Goal: Check status: Check status

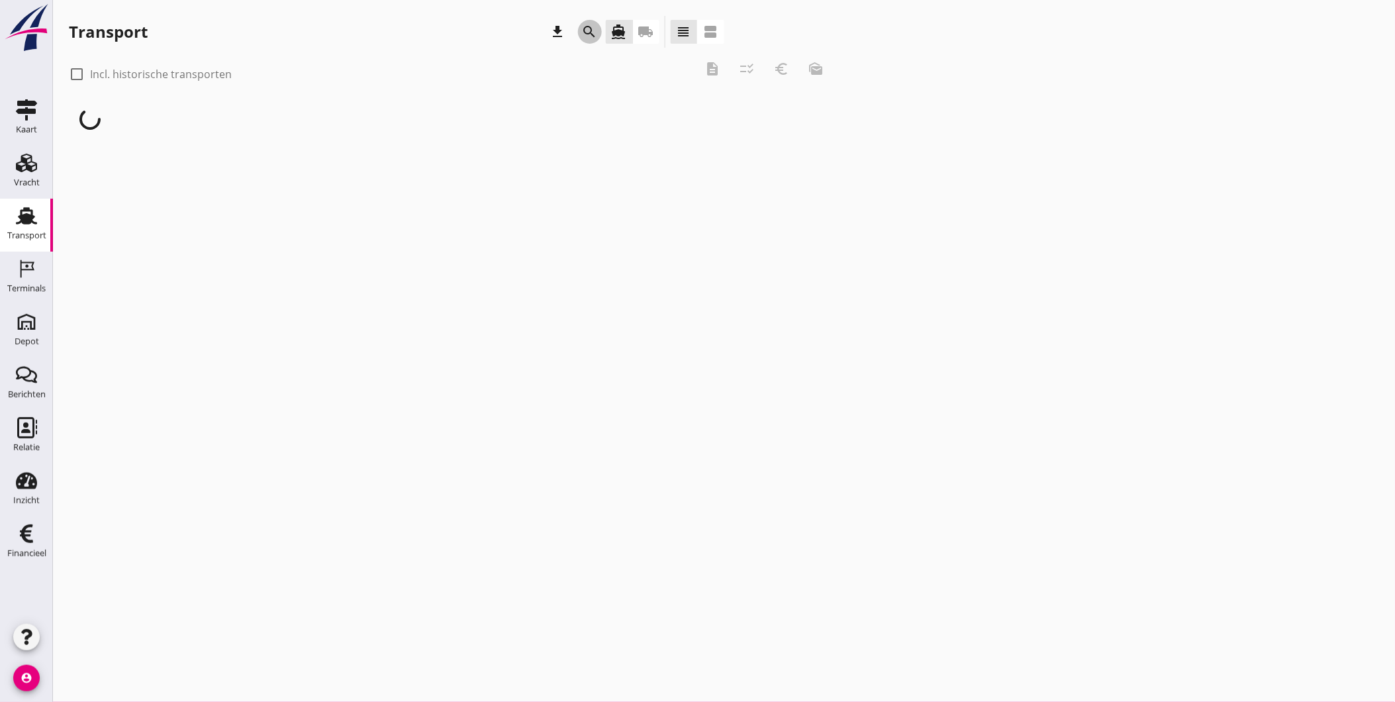
click at [593, 34] on icon "search" at bounding box center [590, 32] width 16 height 16
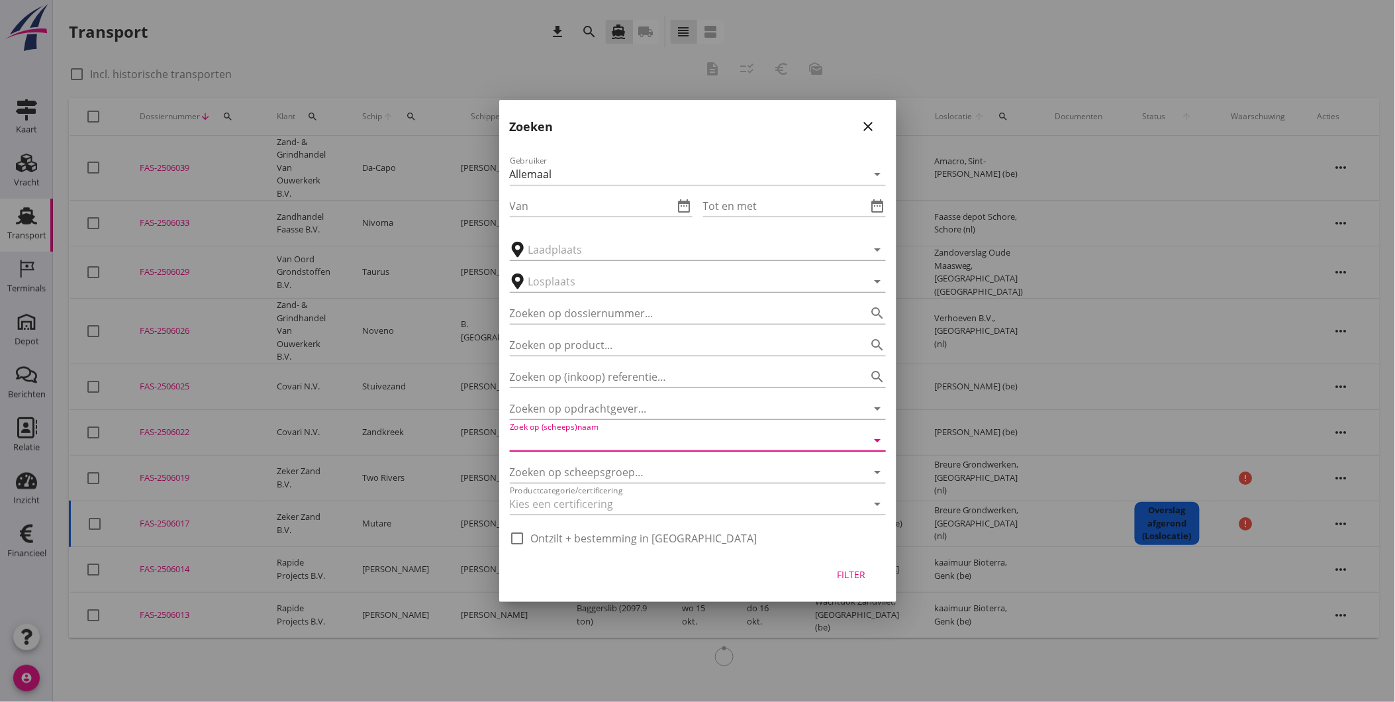
click at [620, 435] on input "Zoek op (scheeps)naam" at bounding box center [679, 440] width 339 height 21
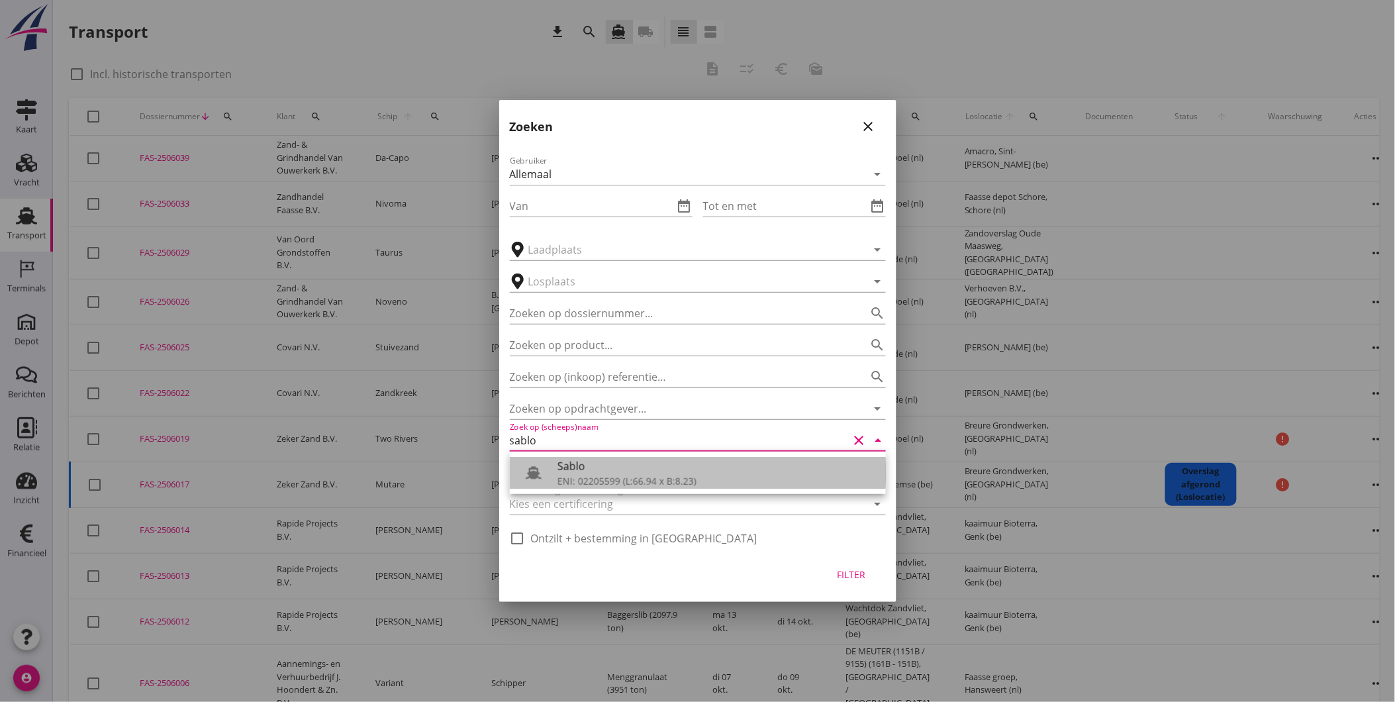
click at [614, 467] on div "Sablo" at bounding box center [716, 466] width 318 height 16
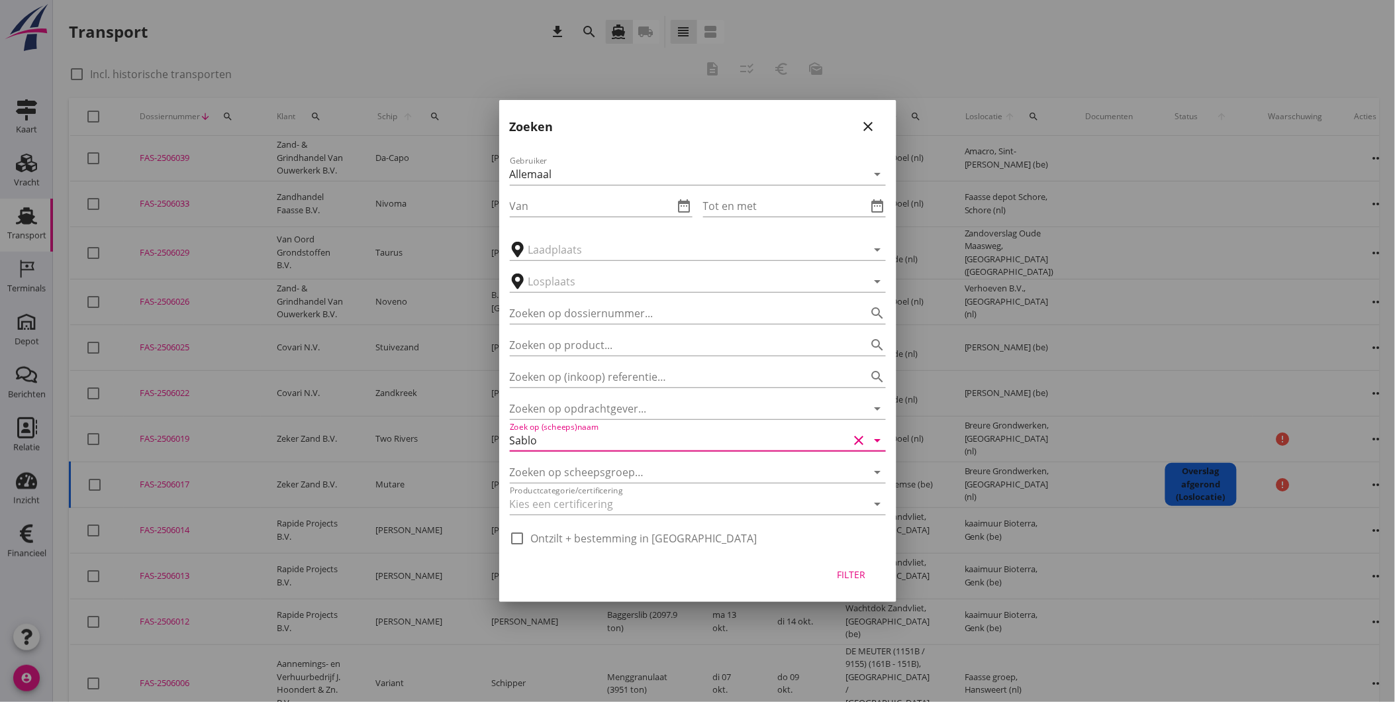
click at [843, 573] on div "Filter" at bounding box center [851, 574] width 37 height 14
type input "Sablo"
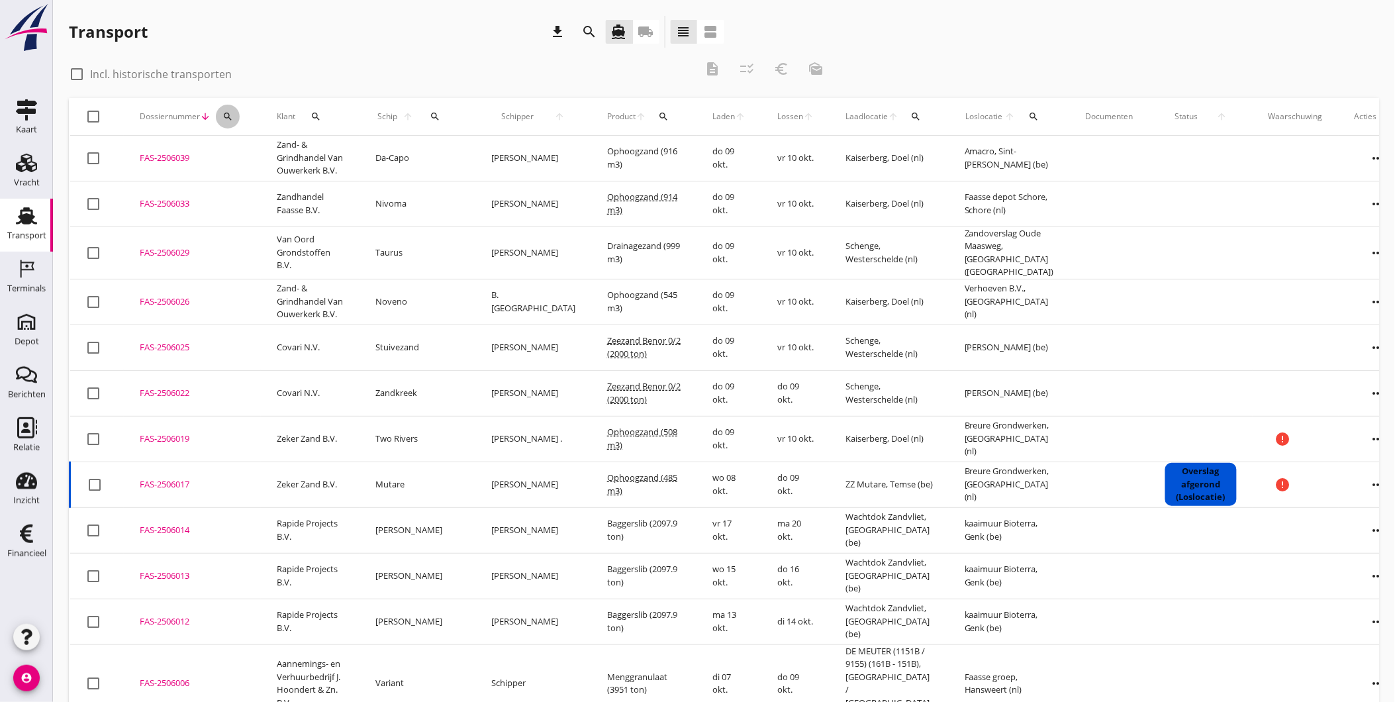
click at [224, 117] on icon "search" at bounding box center [227, 116] width 11 height 11
click at [269, 156] on input "Zoeken op dossiernummer..." at bounding box center [289, 154] width 138 height 21
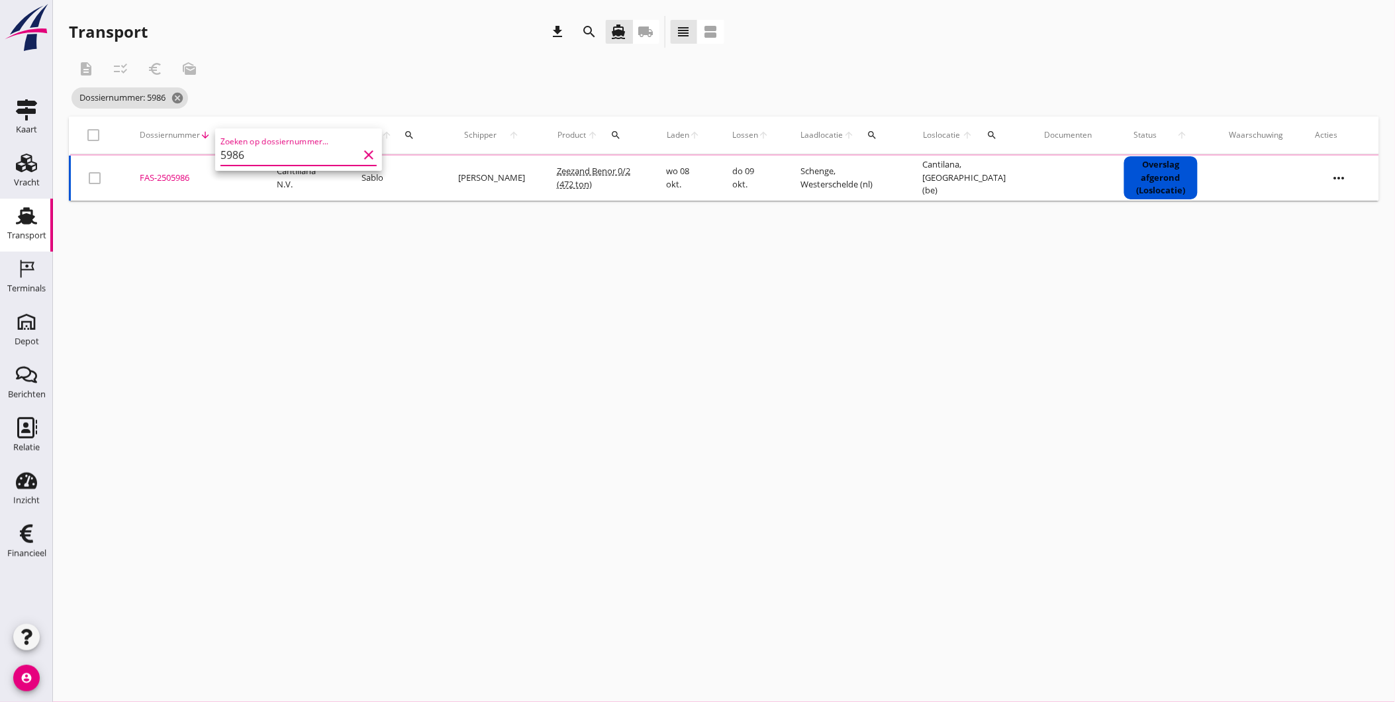
type input "5986"
click at [168, 179] on div "FAS-2505986" at bounding box center [192, 177] width 105 height 13
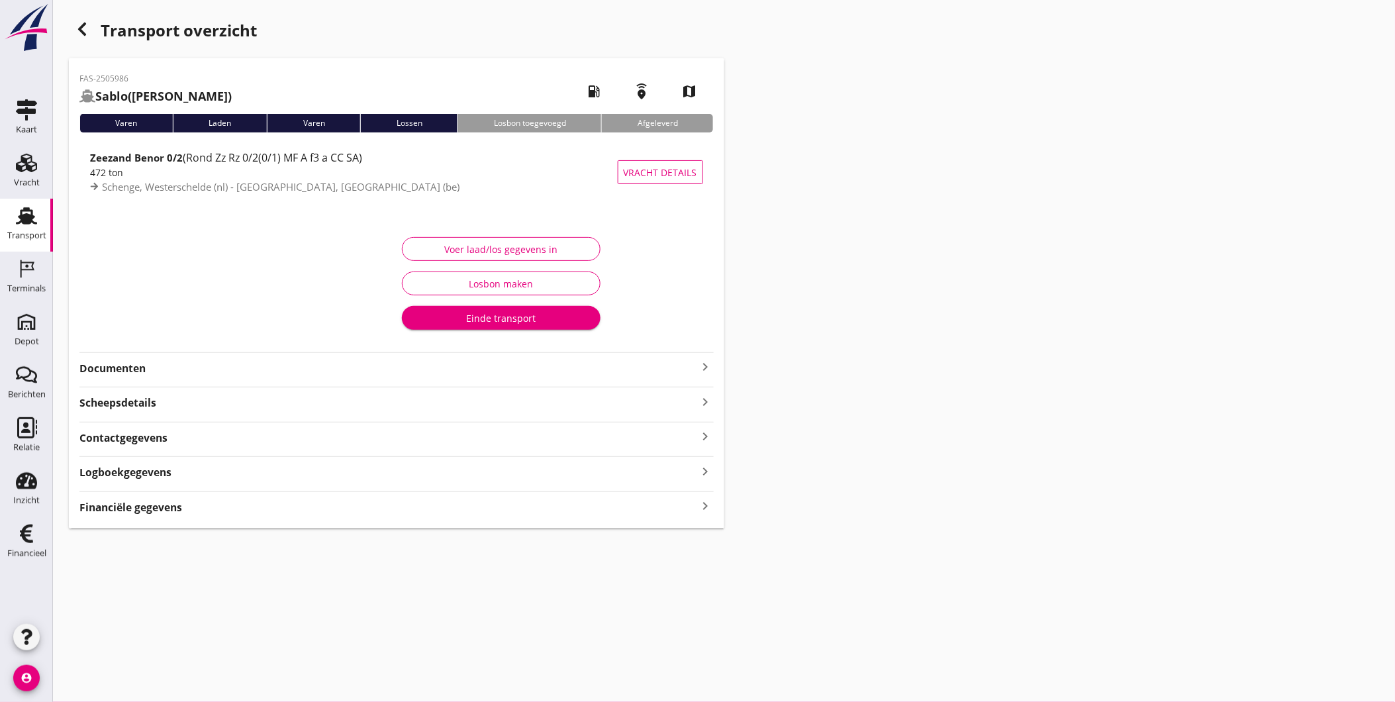
click at [262, 368] on strong "Documenten" at bounding box center [388, 368] width 618 height 15
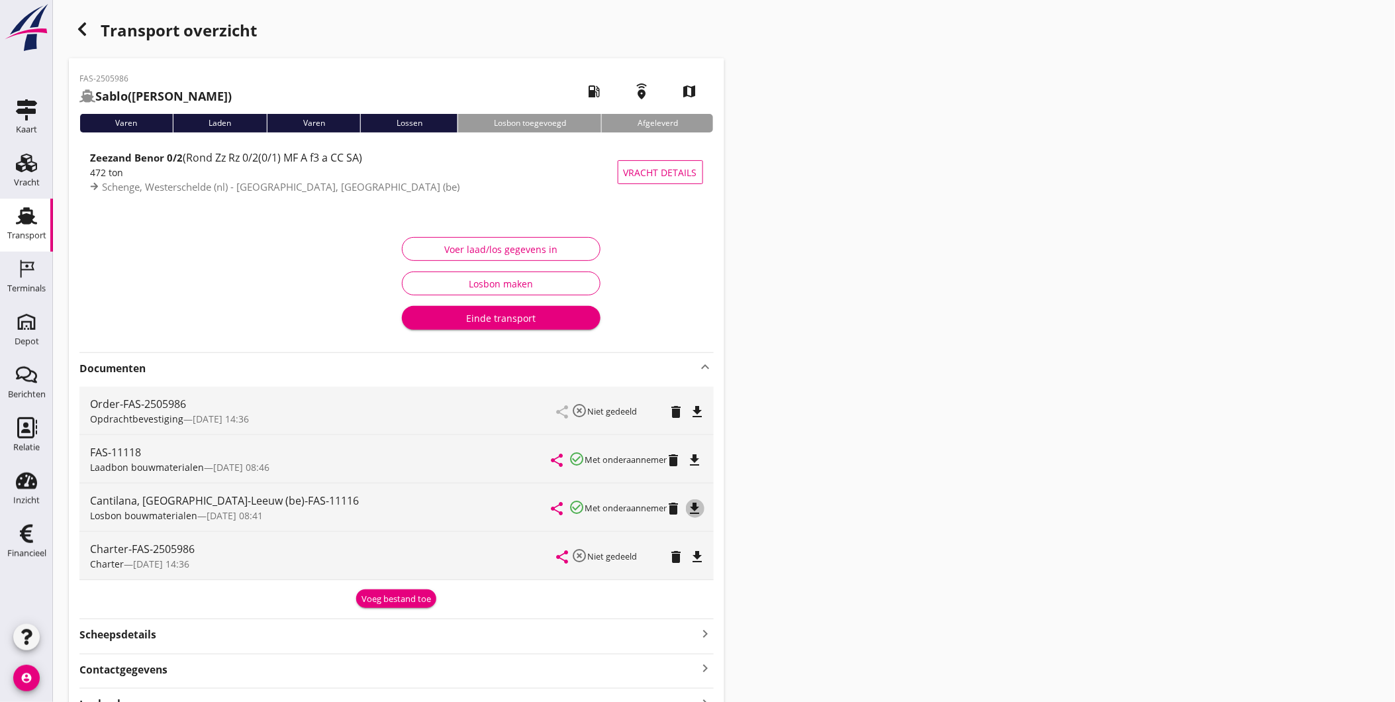
click at [696, 510] on icon "file_download" at bounding box center [695, 509] width 16 height 16
click at [120, 91] on strong "Sablo" at bounding box center [111, 96] width 32 height 16
click at [109, 94] on strong "Sablo" at bounding box center [111, 96] width 32 height 16
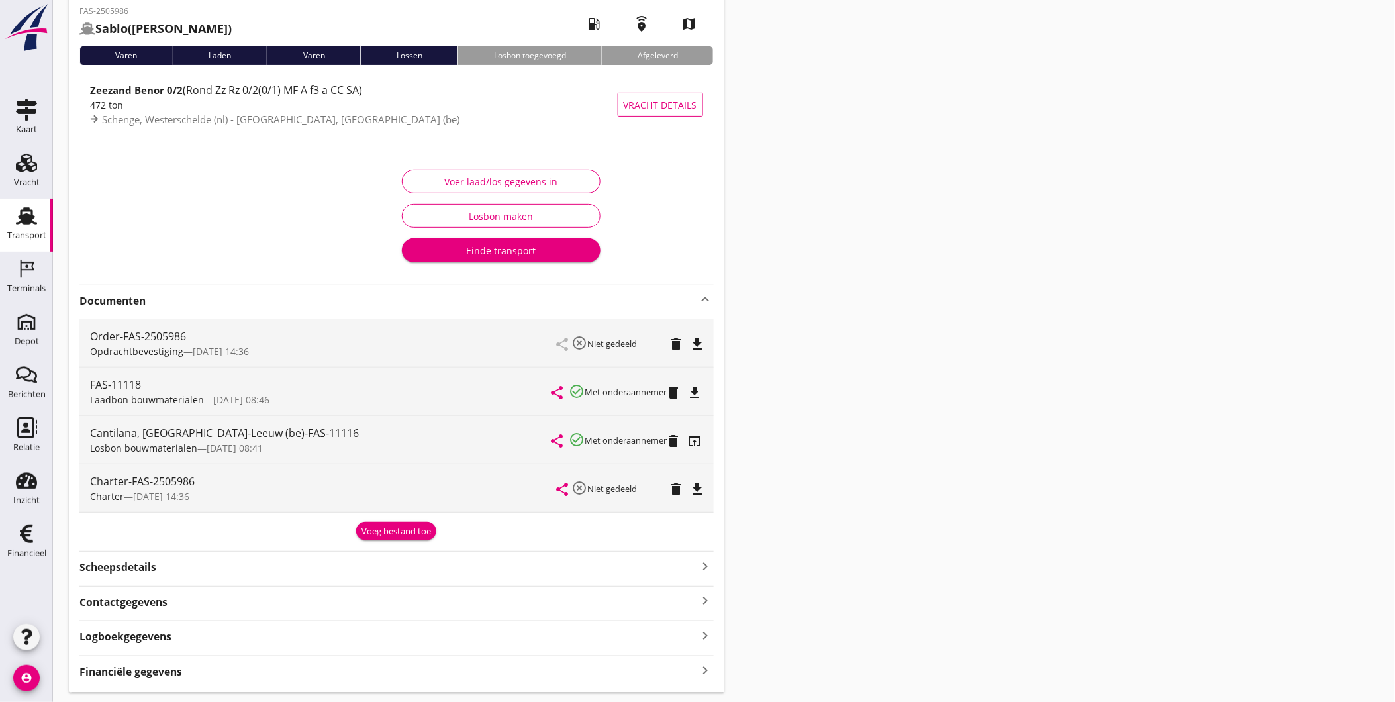
scroll to position [106, 0]
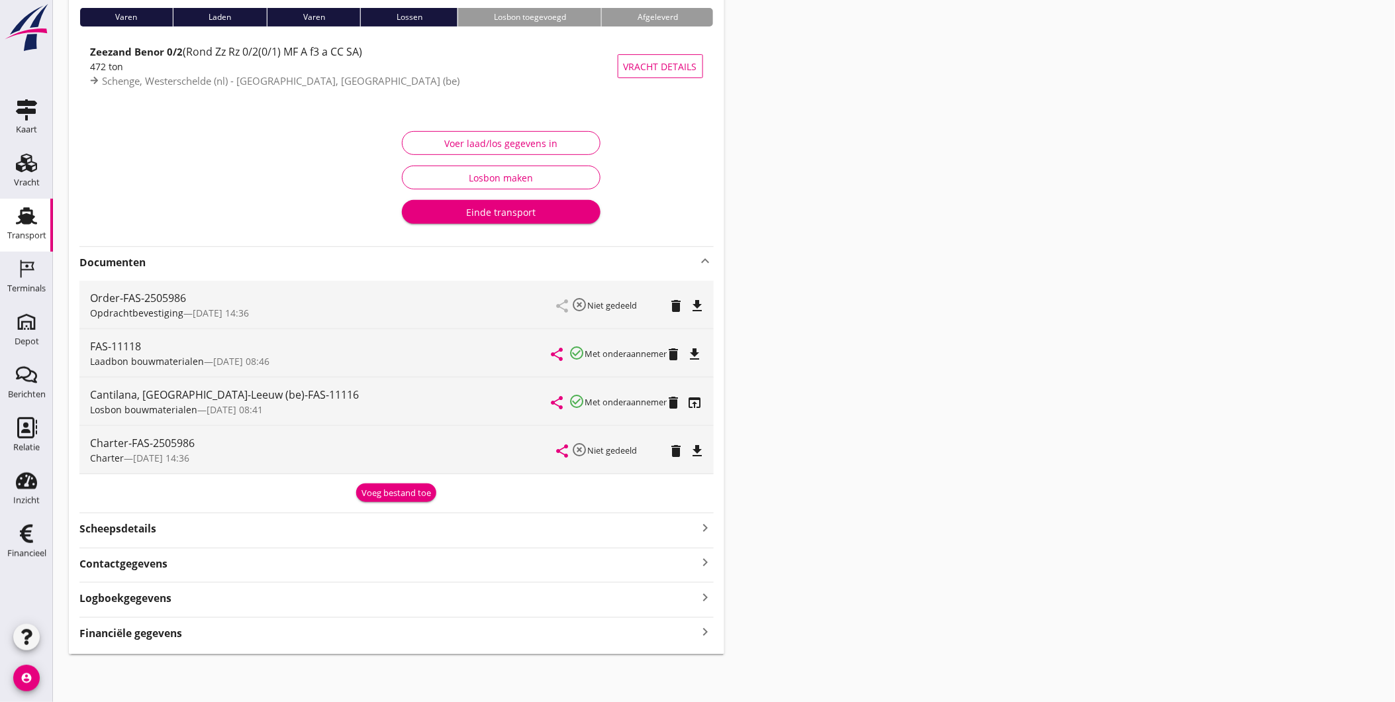
click at [119, 524] on strong "Scheepsdetails" at bounding box center [117, 528] width 77 height 15
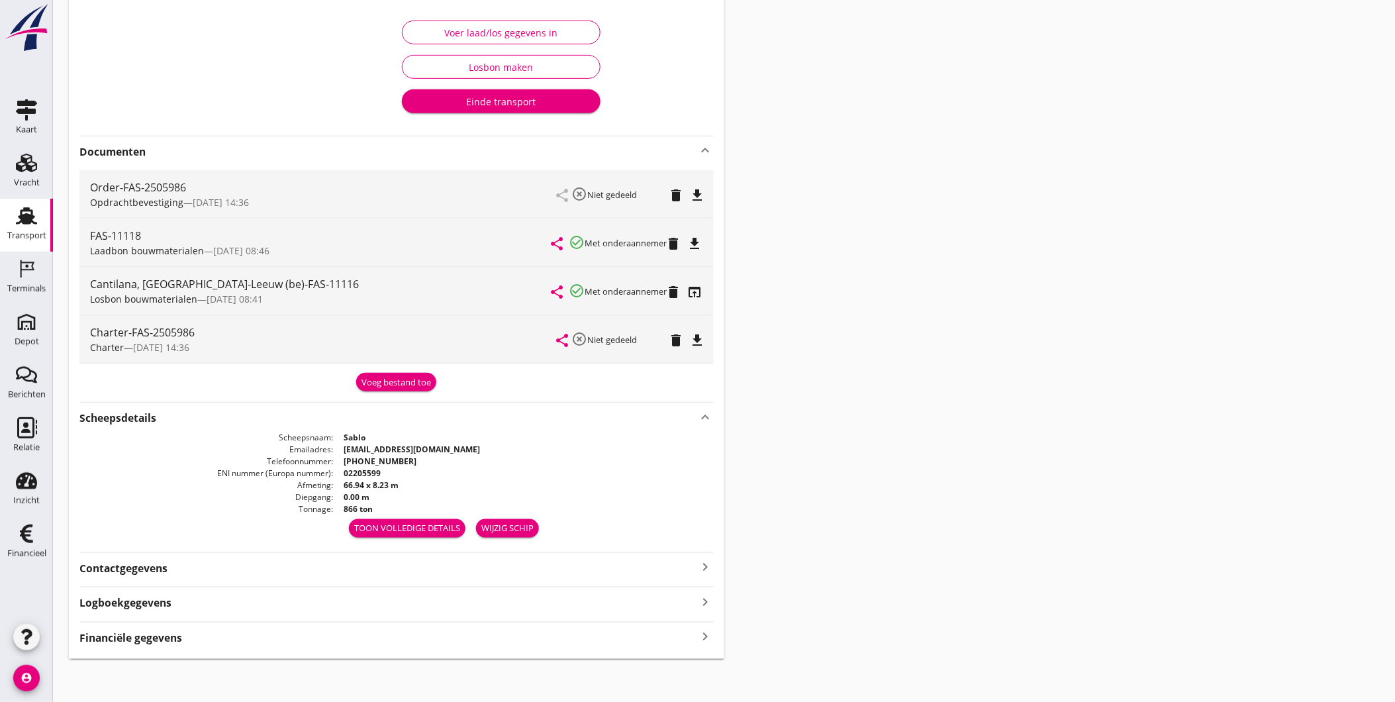
scroll to position [221, 0]
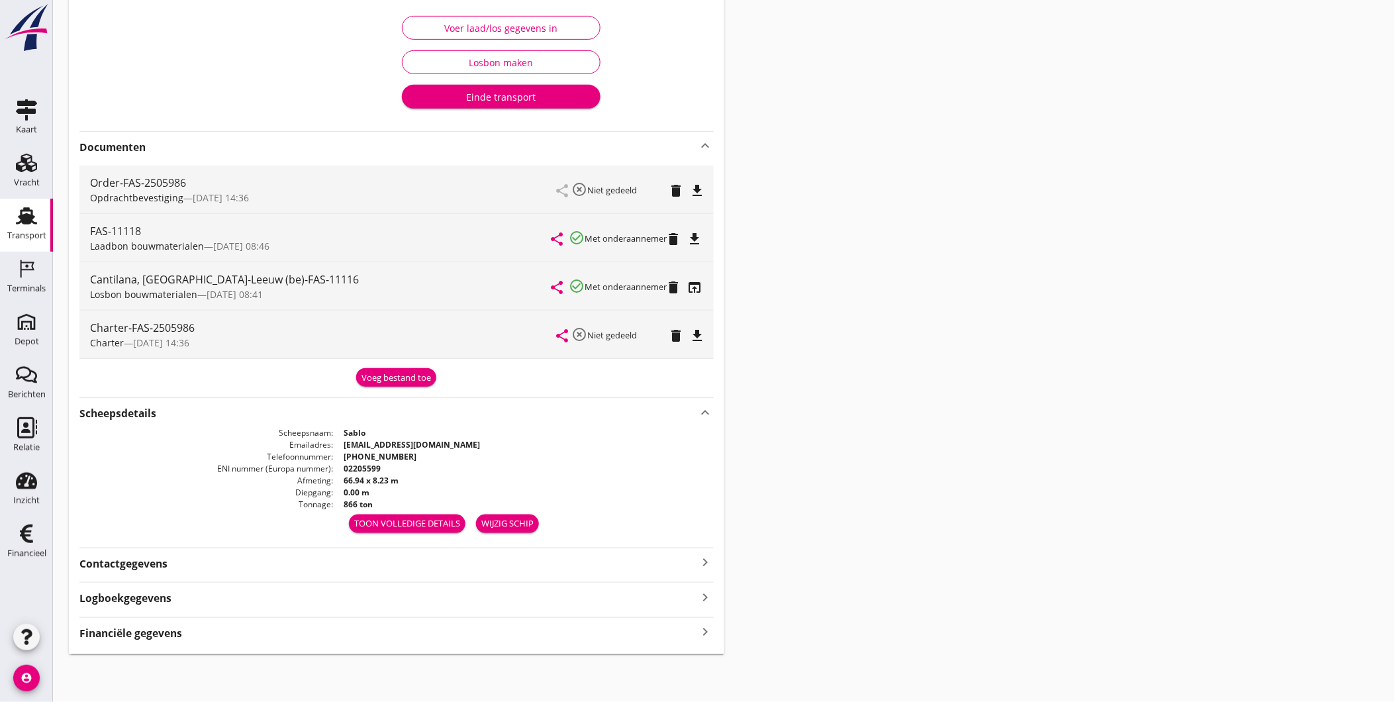
click at [126, 563] on strong "Contactgegevens" at bounding box center [123, 563] width 88 height 15
click at [381, 276] on div "Cantilana, [GEOGRAPHIC_DATA]-Leeuw (be)-FAS-11116" at bounding box center [321, 279] width 462 height 16
click at [696, 286] on icon "open_in_browser" at bounding box center [695, 287] width 16 height 16
